Goal: Task Accomplishment & Management: Manage account settings

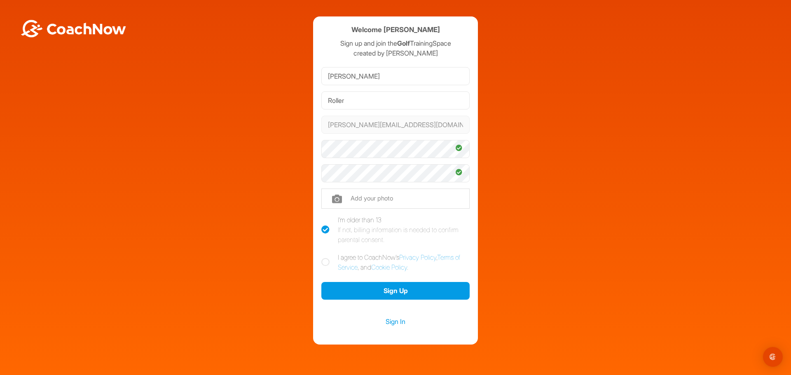
click at [321, 260] on icon at bounding box center [325, 262] width 8 height 8
click at [321, 258] on input "I agree to CoachNow's Privacy Policy , Terms of Service , and Cookie Policy ." at bounding box center [323, 254] width 5 height 5
checkbox input "true"
click at [400, 292] on button "Sign Up" at bounding box center [395, 291] width 148 height 18
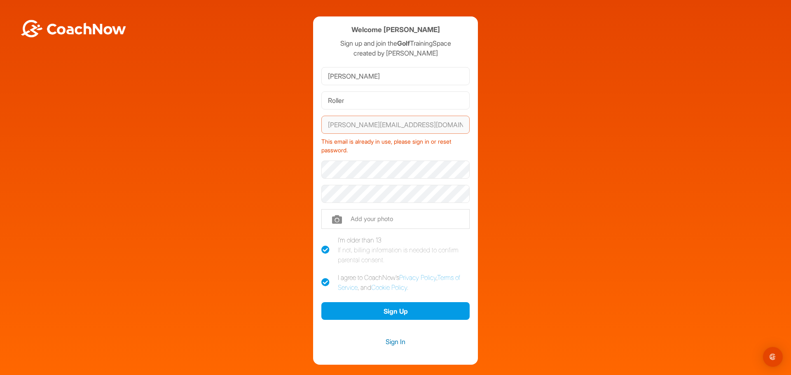
click at [390, 342] on link "Sign In" at bounding box center [395, 341] width 148 height 11
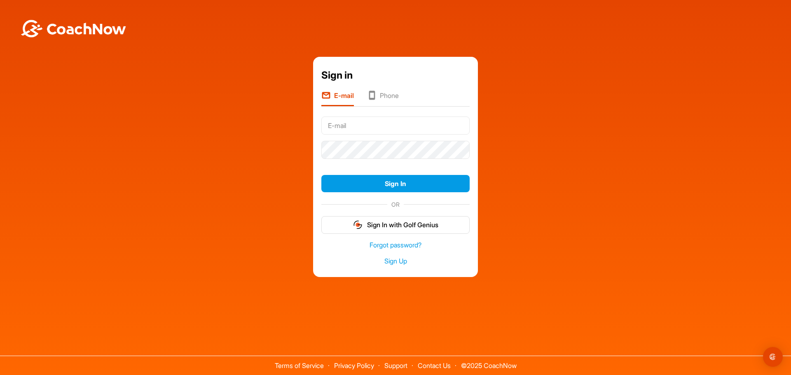
click at [348, 127] on input "text" at bounding box center [395, 126] width 148 height 18
type input "[PERSON_NAME][EMAIL_ADDRESS][DOMAIN_NAME]"
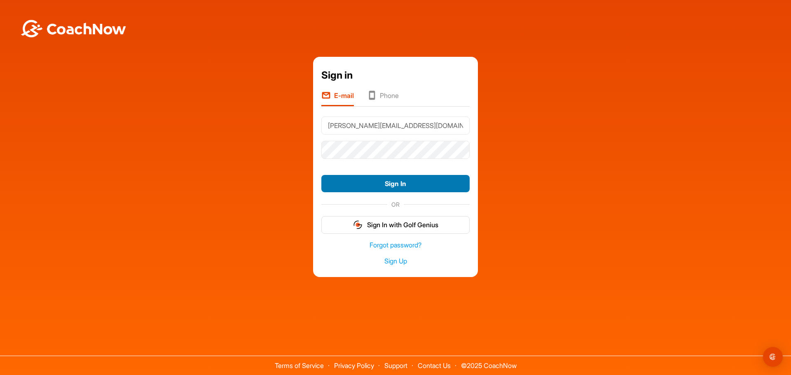
click at [379, 180] on button "Sign In" at bounding box center [395, 184] width 148 height 18
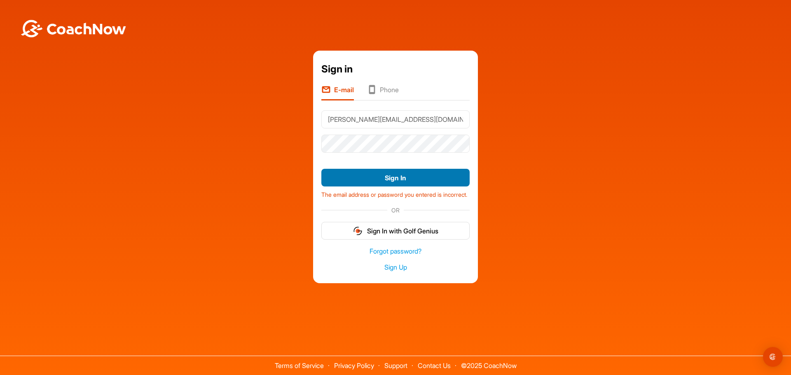
click at [388, 173] on button "Sign In" at bounding box center [395, 178] width 148 height 18
click at [390, 256] on link "Forgot password?" at bounding box center [395, 251] width 148 height 9
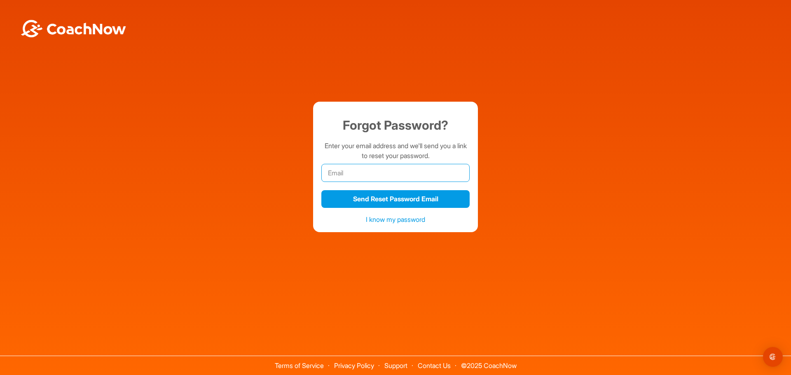
click at [355, 173] on input "email" at bounding box center [395, 173] width 148 height 18
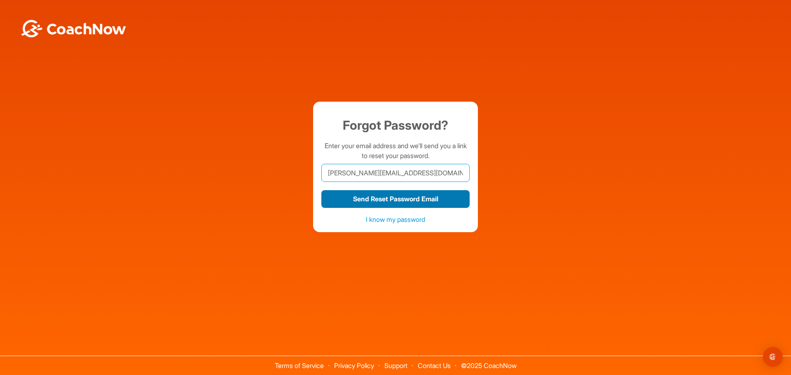
type input "[PERSON_NAME][EMAIL_ADDRESS][DOMAIN_NAME]"
click at [392, 199] on button "Send Reset Password Email" at bounding box center [395, 199] width 148 height 18
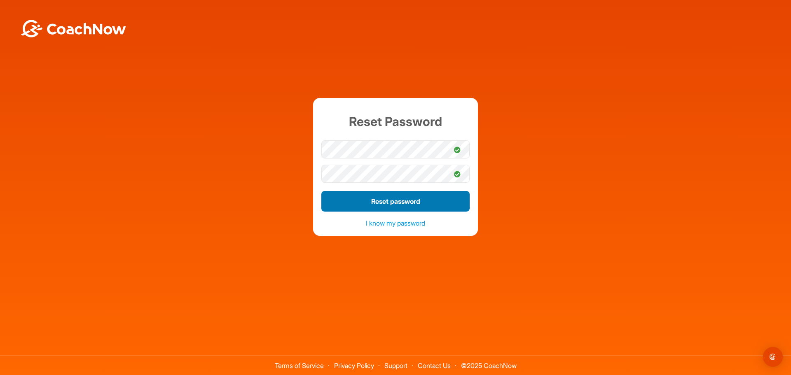
click at [382, 201] on button "Reset password" at bounding box center [395, 201] width 148 height 21
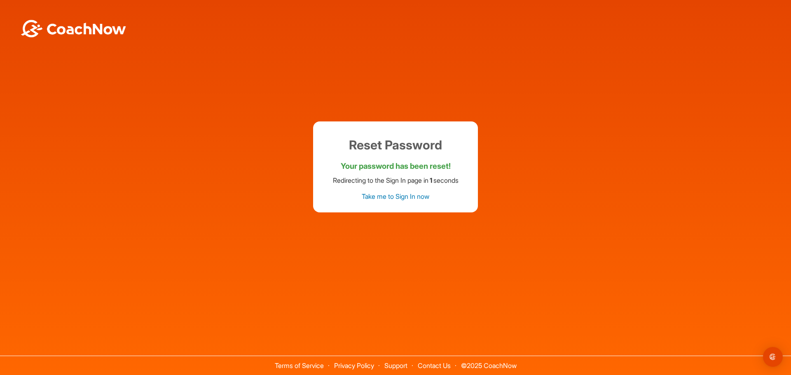
click at [385, 196] on link "Take me to Sign In now" at bounding box center [395, 196] width 68 height 8
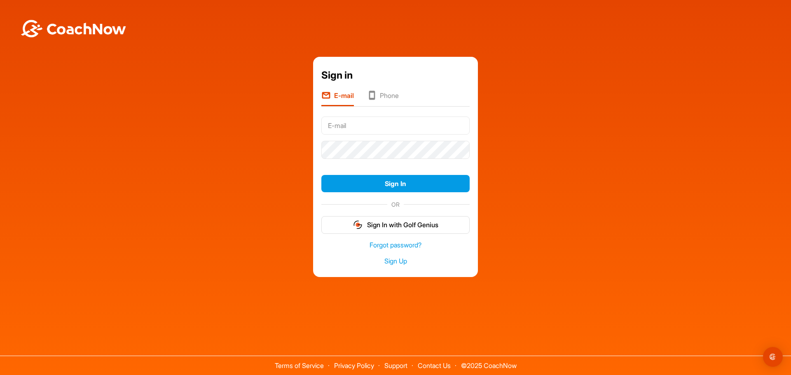
type input "[PERSON_NAME][EMAIL_ADDRESS][DOMAIN_NAME]"
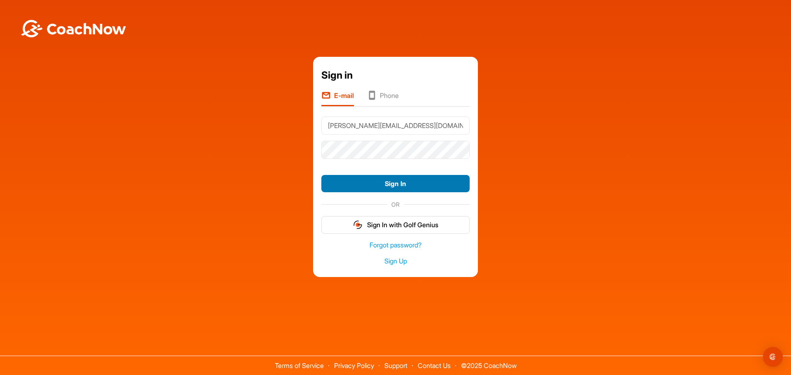
click at [337, 183] on button "Sign In" at bounding box center [395, 184] width 148 height 18
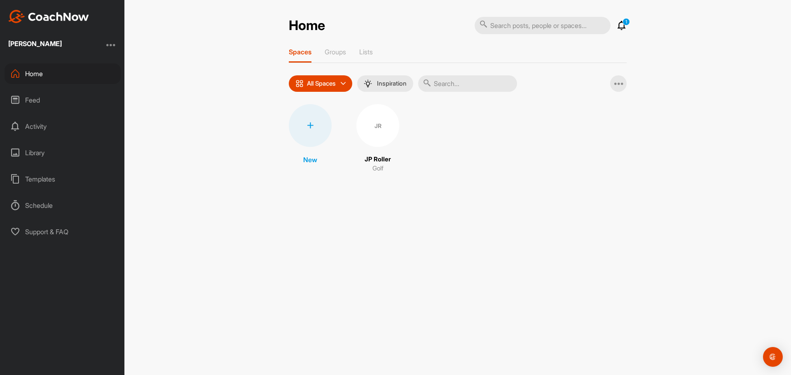
click at [376, 124] on div "JR" at bounding box center [377, 125] width 43 height 43
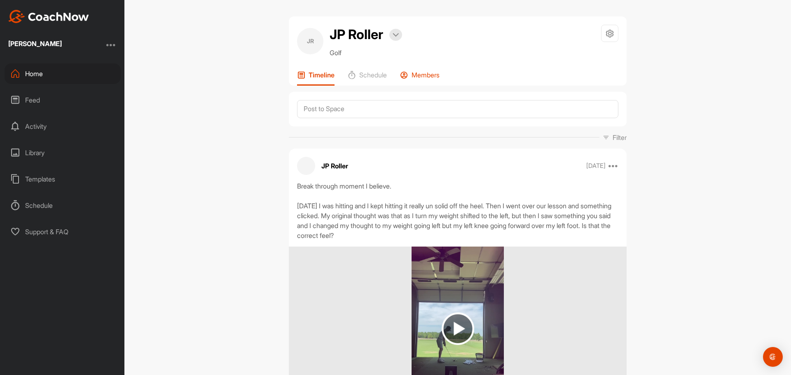
click at [419, 75] on p "Members" at bounding box center [425, 75] width 28 height 8
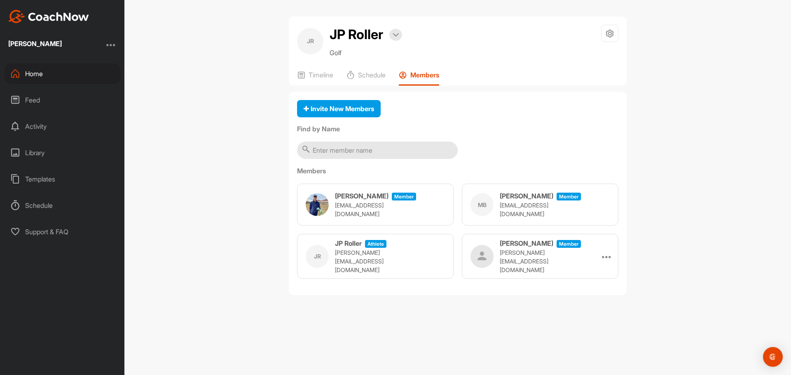
click at [343, 152] on input "text" at bounding box center [377, 150] width 161 height 17
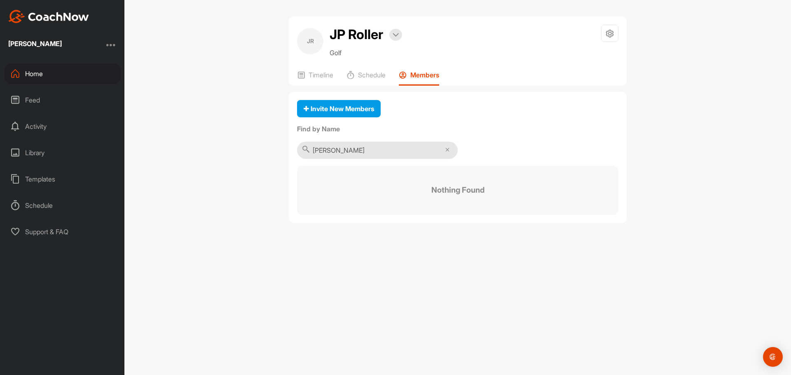
type input "chase cooper"
click at [36, 71] on div "Home" at bounding box center [63, 73] width 116 height 21
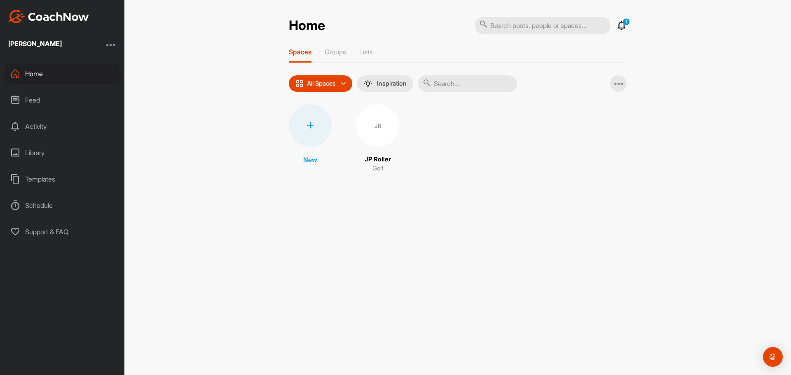
click at [317, 83] on p "All Spaces" at bounding box center [321, 83] width 29 height 7
click at [437, 83] on input "text" at bounding box center [467, 83] width 99 height 16
type input "chase cooper"
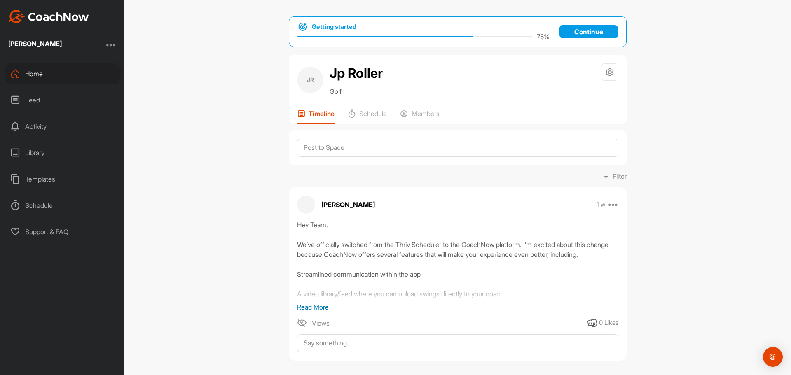
click at [582, 30] on p "Continue" at bounding box center [588, 31] width 58 height 13
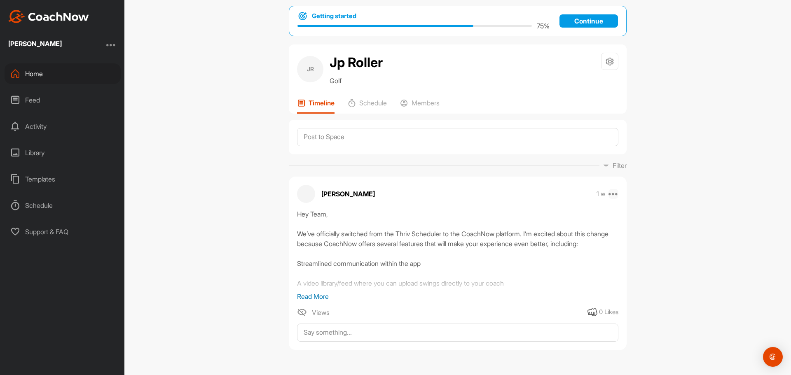
click at [613, 193] on icon at bounding box center [613, 194] width 10 height 10
click at [310, 296] on p "Read More" at bounding box center [457, 297] width 321 height 10
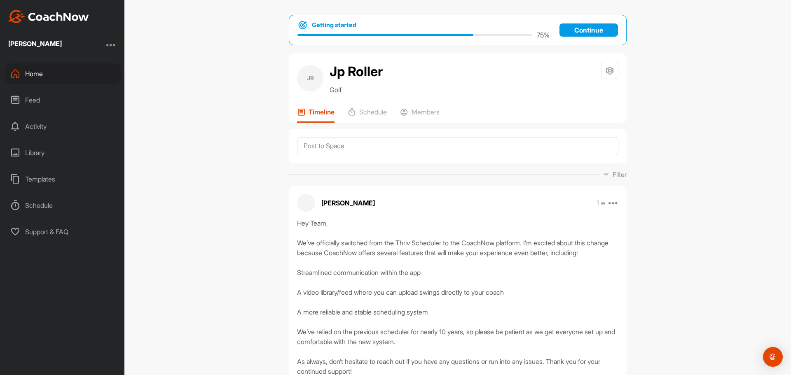
scroll to position [0, 0]
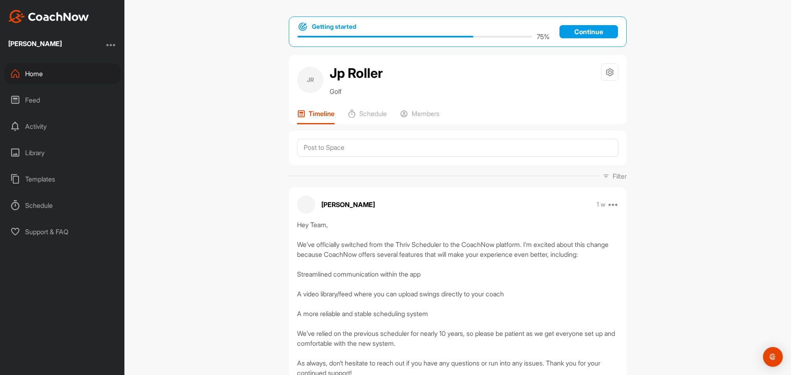
click at [297, 203] on div at bounding box center [306, 205] width 18 height 18
click at [342, 205] on p "Chase Cooper" at bounding box center [348, 205] width 54 height 10
click at [29, 97] on div "Feed" at bounding box center [63, 100] width 116 height 21
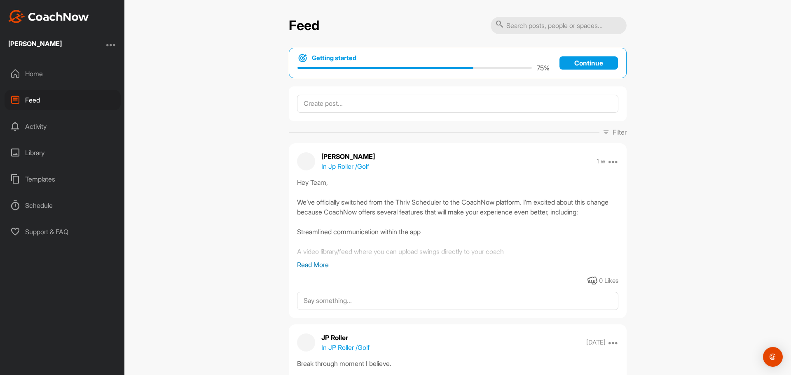
click at [316, 264] on p "Read More" at bounding box center [457, 265] width 321 height 10
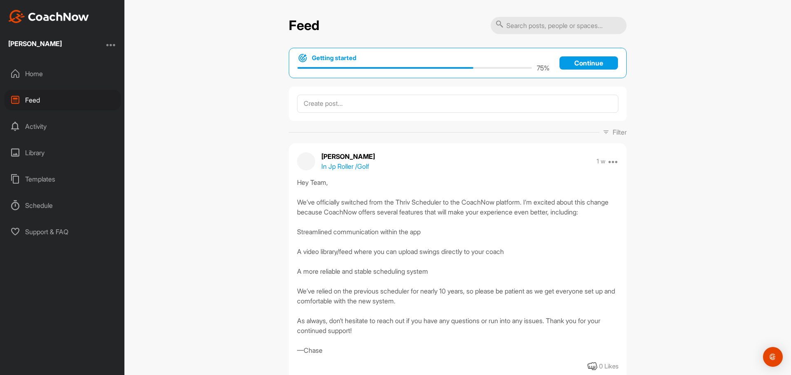
click at [39, 153] on div "Library" at bounding box center [63, 152] width 116 height 21
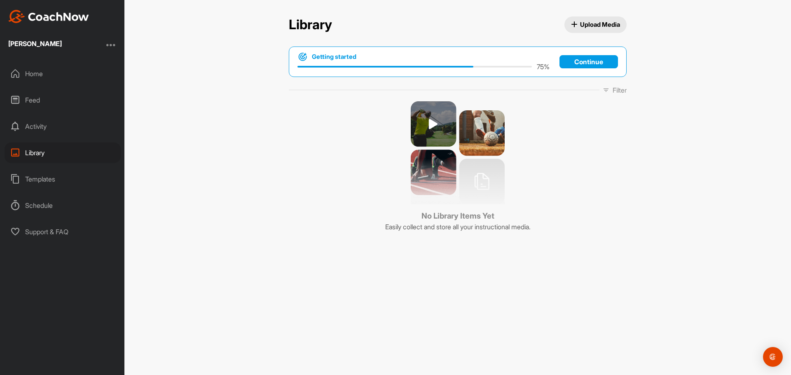
click at [23, 125] on div "Activity" at bounding box center [63, 126] width 116 height 21
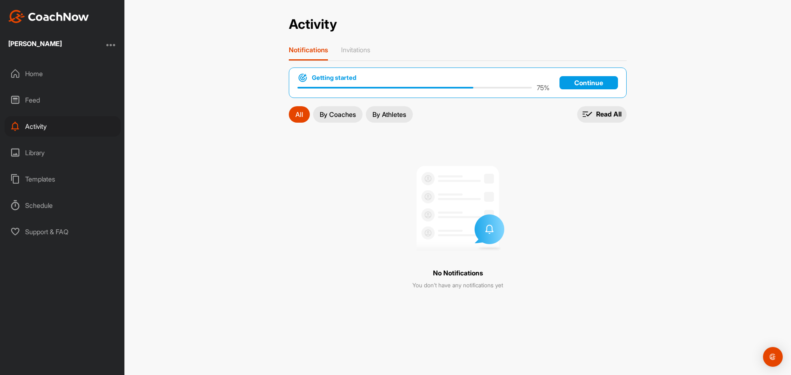
click at [337, 115] on p "By Coaches" at bounding box center [338, 114] width 36 height 7
click at [395, 117] on p "By Athletes" at bounding box center [389, 114] width 34 height 7
click at [332, 112] on p "By Coaches" at bounding box center [338, 114] width 36 height 7
click at [26, 149] on div "Library" at bounding box center [63, 152] width 116 height 21
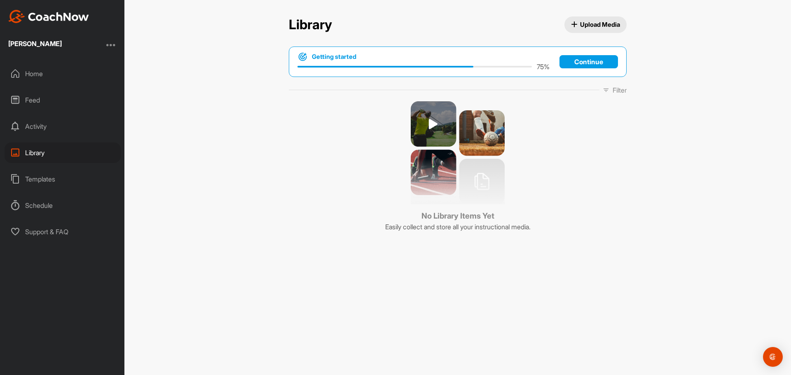
click at [34, 72] on div "Home" at bounding box center [63, 73] width 116 height 21
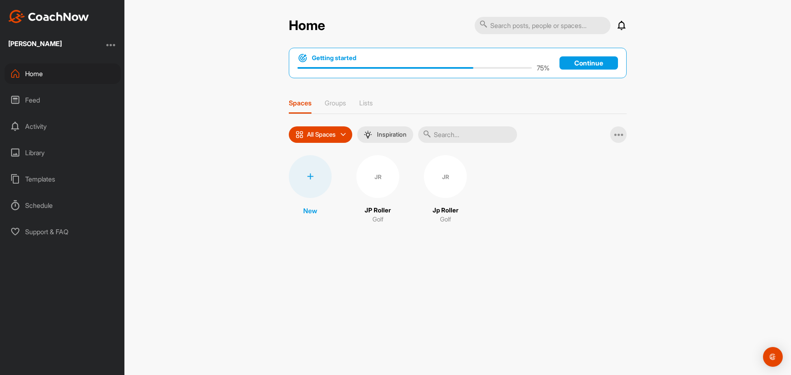
click at [114, 44] on div at bounding box center [111, 45] width 10 height 10
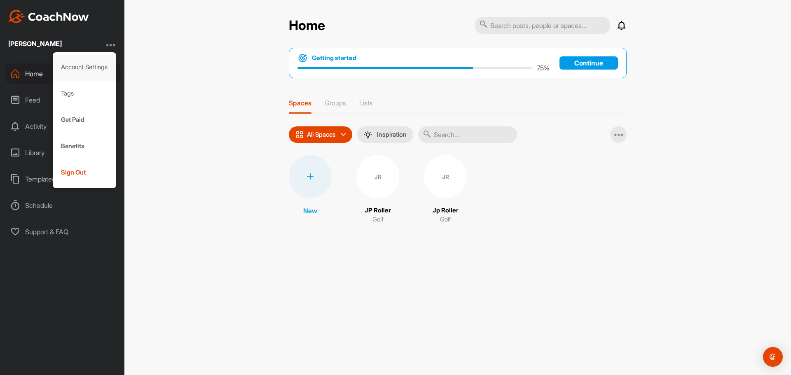
click at [77, 66] on div "Account Settings" at bounding box center [85, 67] width 64 height 26
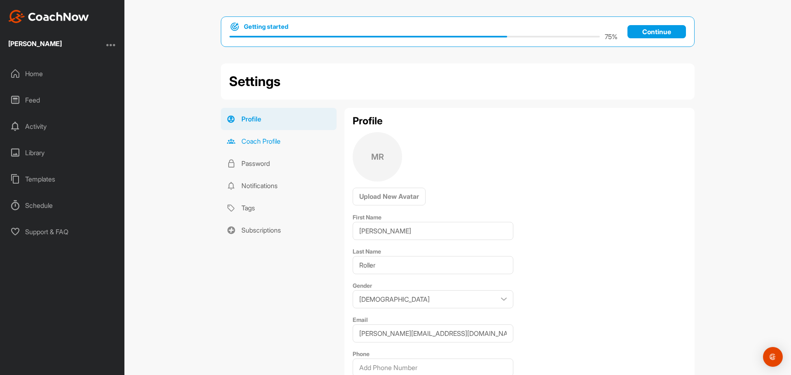
click at [256, 139] on link "Coach Profile" at bounding box center [279, 141] width 116 height 22
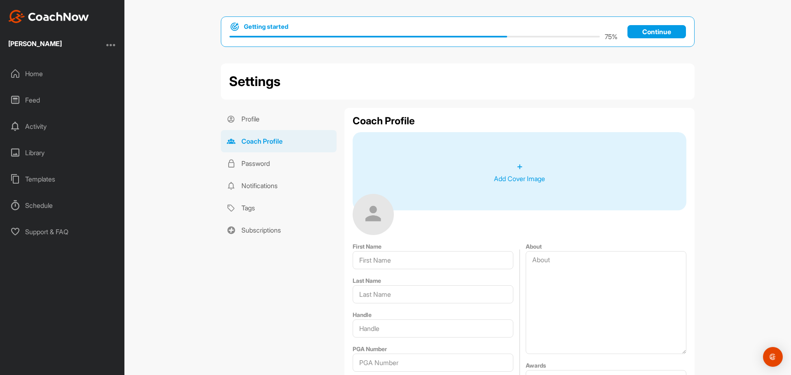
type input "[PERSON_NAME]"
type input "Roller"
